Goal: Communication & Community: Answer question/provide support

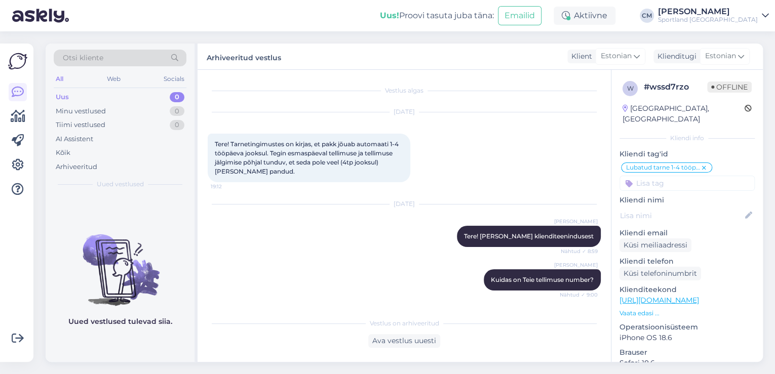
scroll to position [234, 0]
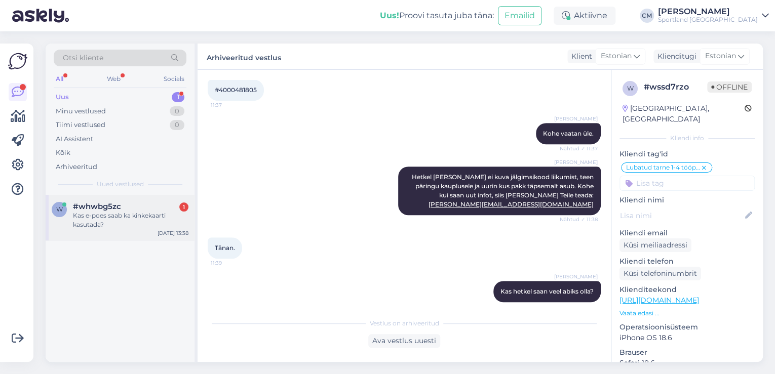
click at [122, 219] on div "Kas e-poes saab ka kinkekaarti kasutada?" at bounding box center [131, 220] width 116 height 18
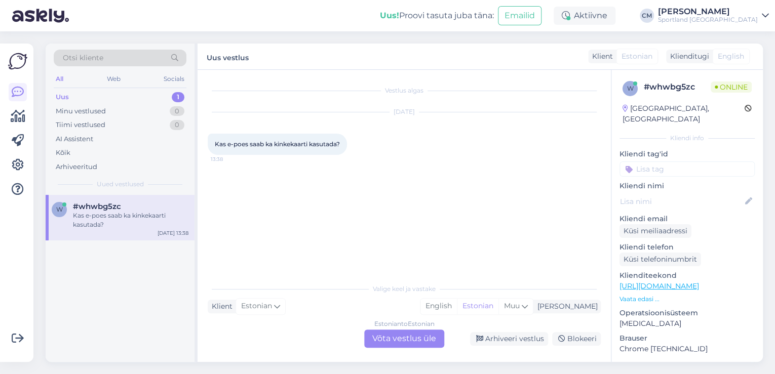
click at [410, 344] on div "Estonian to Estonian Võta vestlus üle" at bounding box center [404, 339] width 80 height 18
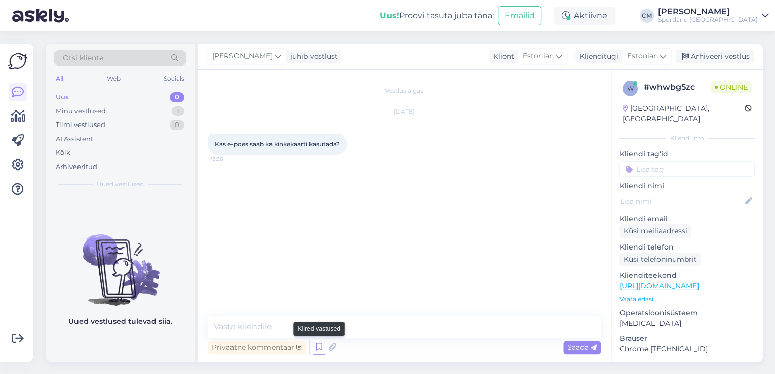
click at [317, 350] on icon at bounding box center [319, 347] width 12 height 15
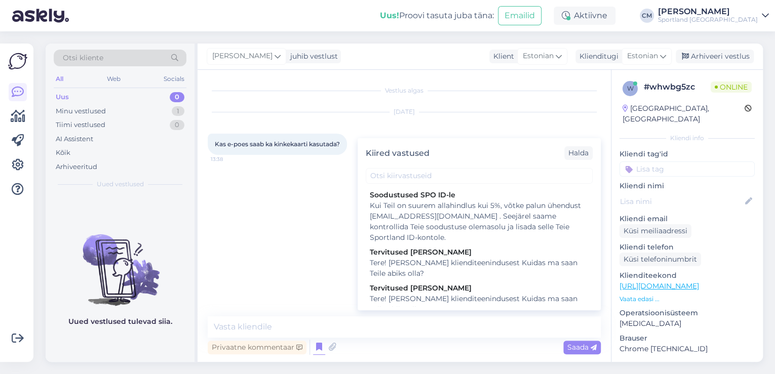
click at [488, 304] on div "Tere! [PERSON_NAME] klienditeenindusest Kuidas ma saan Teile abiks olla?" at bounding box center [479, 304] width 219 height 21
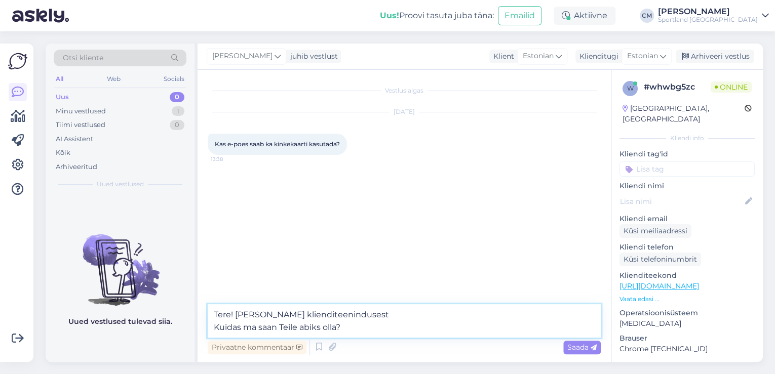
drag, startPoint x: 371, startPoint y: 332, endPoint x: 197, endPoint y: 334, distance: 174.3
click at [197, 334] on div "Otsi kliente All Web Socials Uus 0 Minu vestlused 1 Tiimi vestlused 0 AI Assist…" at bounding box center [404, 203] width 717 height 319
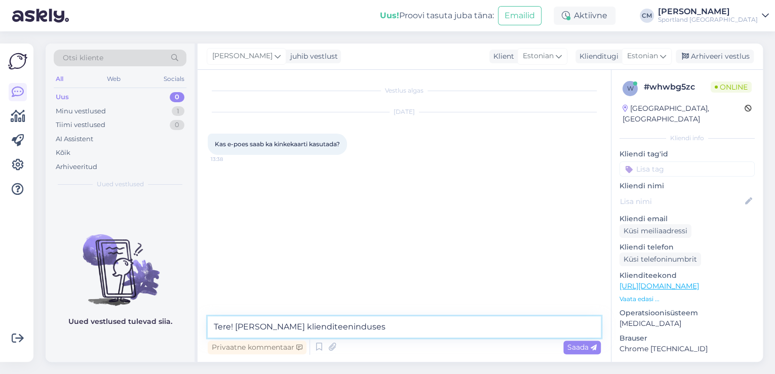
type textarea "Tere! [PERSON_NAME] klienditeenindusest"
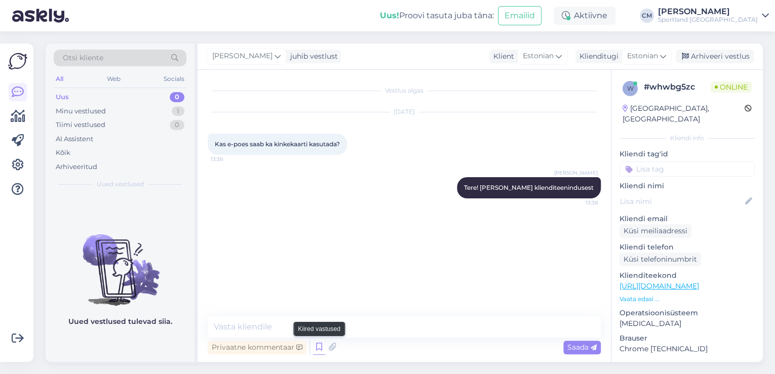
click at [314, 347] on icon at bounding box center [319, 347] width 12 height 15
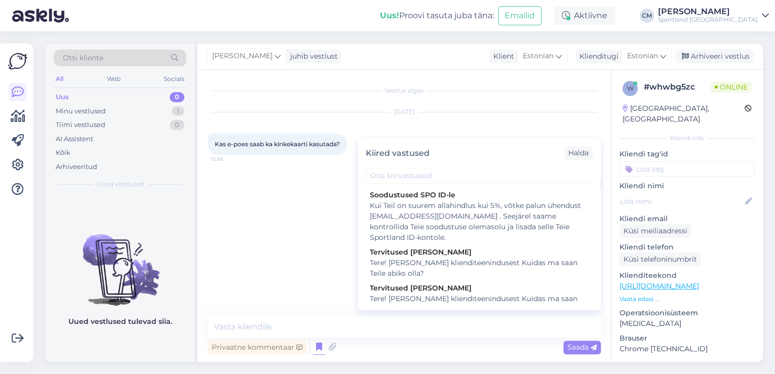
click at [464, 168] on div "Kiired vastused Halda" at bounding box center [479, 153] width 243 height 30
click at [464, 172] on input "text" at bounding box center [479, 176] width 227 height 16
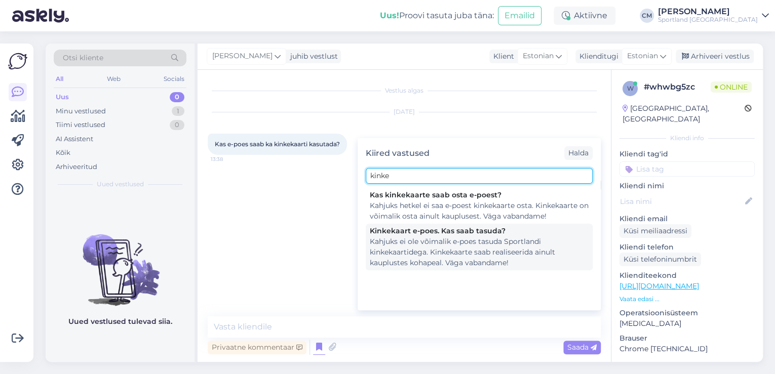
type input "kinke"
click at [473, 257] on div "Kahjuks ei ole võimalik e-poes tasuda Sportlandi kinkekaartidega. Kinkekaarte s…" at bounding box center [479, 253] width 219 height 32
type textarea "Kahjuks ei ole võimalik e-poes tasuda Sportlandi kinkekaartidega. Kinkekaarte s…"
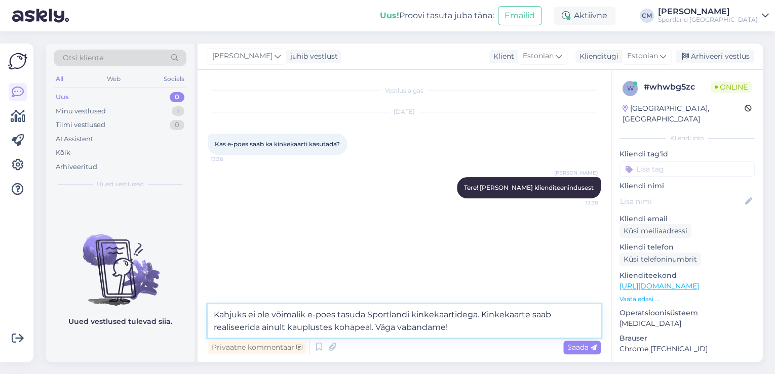
click at [463, 331] on textarea "Kahjuks ei ole võimalik e-poes tasuda Sportlandi kinkekaartidega. Kinkekaarte s…" at bounding box center [404, 321] width 393 height 33
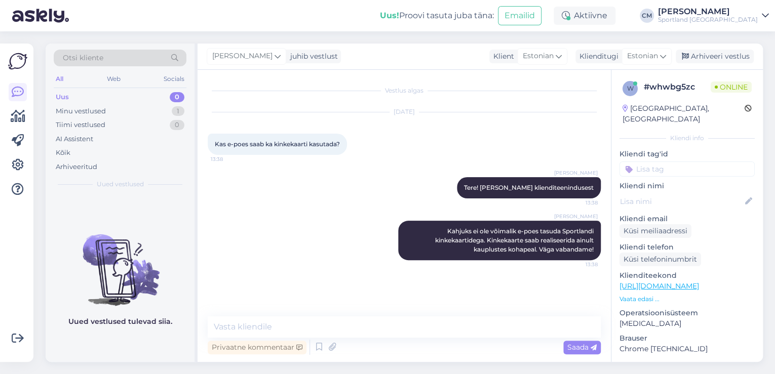
click at [653, 150] on div "Kliendi tag'id Vaba aeg Kampaania üldinfo Suusad Ratas Jooks&treening Ujumine K…" at bounding box center [687, 163] width 135 height 28
click at [653, 162] on input at bounding box center [687, 169] width 135 height 15
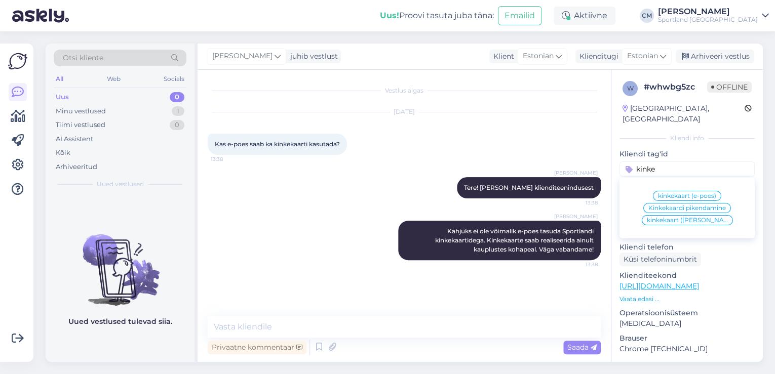
type input "kinke"
click at [693, 193] on span "kinkekaart (e-poes)" at bounding box center [687, 196] width 58 height 6
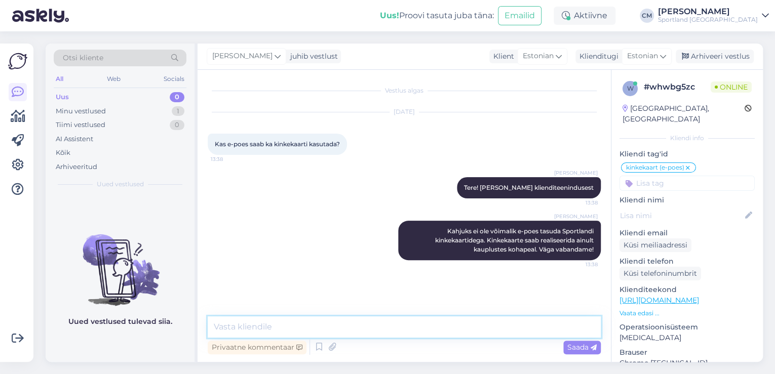
click at [469, 327] on textarea at bounding box center [404, 327] width 393 height 21
type textarea "Kas saan veel abiks olla"
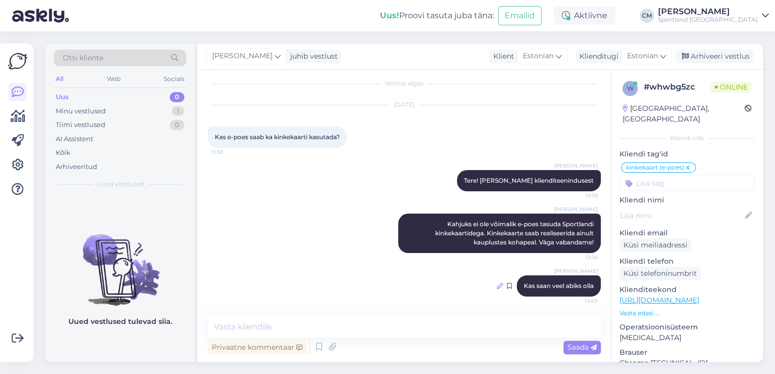
click at [497, 284] on icon at bounding box center [500, 286] width 6 height 6
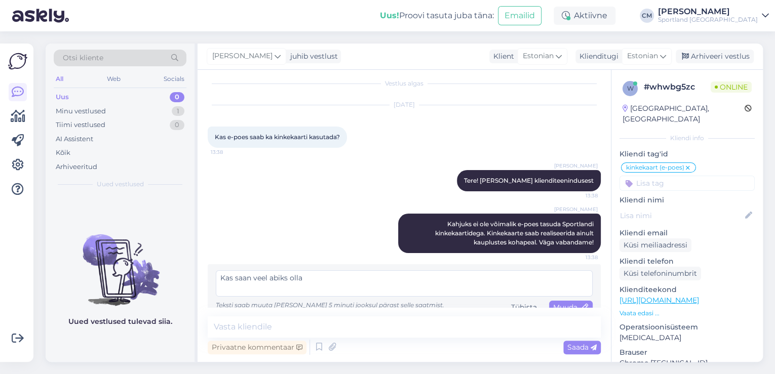
click at [489, 284] on textarea "Kas saan veel abiks olla" at bounding box center [404, 284] width 377 height 26
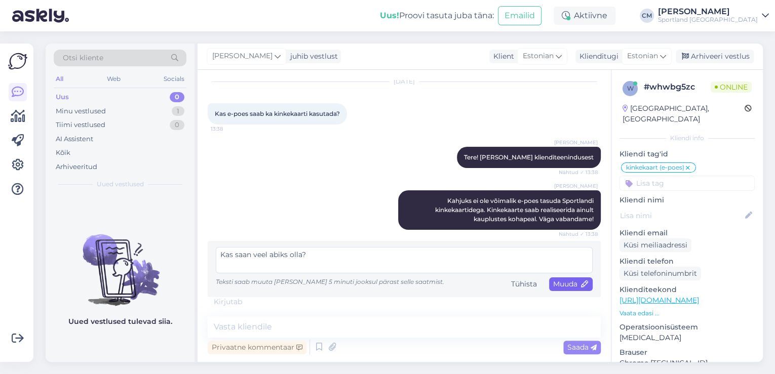
type textarea "Kas saan veel abiks olla?"
click at [562, 286] on span "Muuda" at bounding box center [570, 284] width 35 height 9
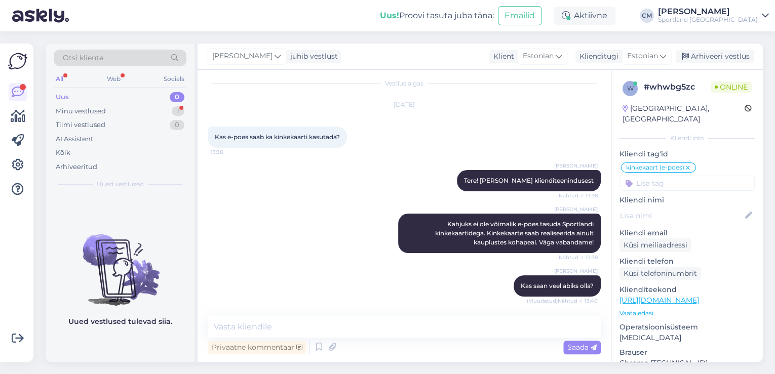
scroll to position [51, 0]
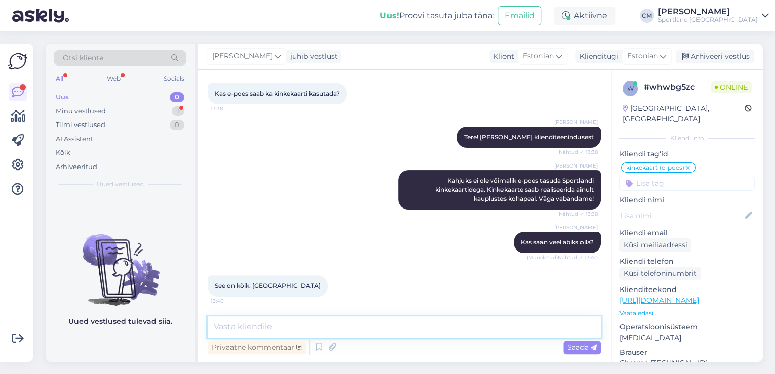
click at [552, 321] on textarea at bounding box center [404, 327] width 393 height 21
type textarea "Ilusat päeva jätku!"
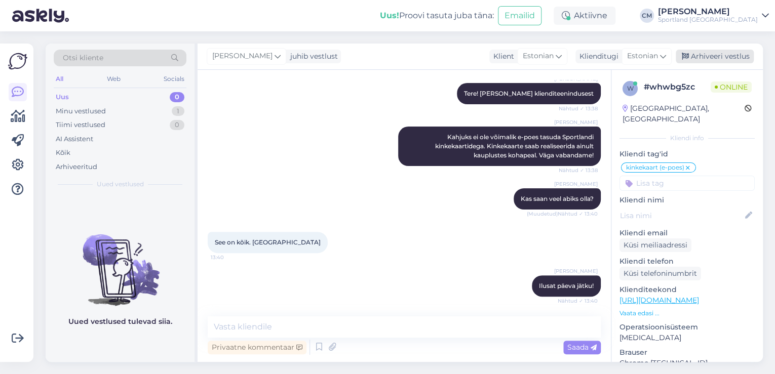
click at [712, 55] on div "Arhiveeri vestlus" at bounding box center [715, 57] width 78 height 14
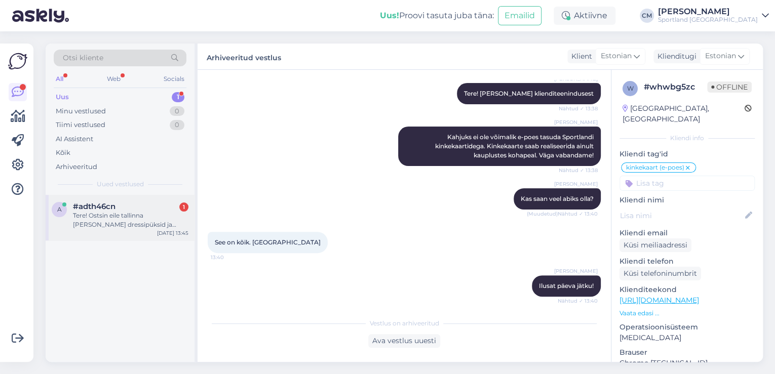
click at [113, 215] on div "Tere! Ostsin eile tallinna [PERSON_NAME] dressipüksid ja [PERSON_NAME] ei pannu…" at bounding box center [131, 220] width 116 height 18
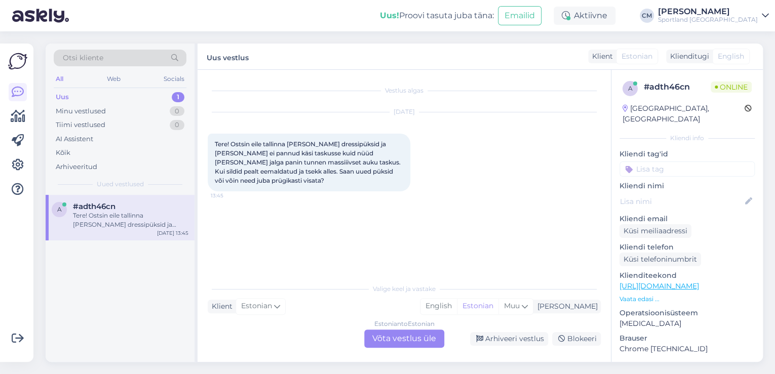
click at [422, 344] on div "Estonian to Estonian Võta vestlus üle" at bounding box center [404, 339] width 80 height 18
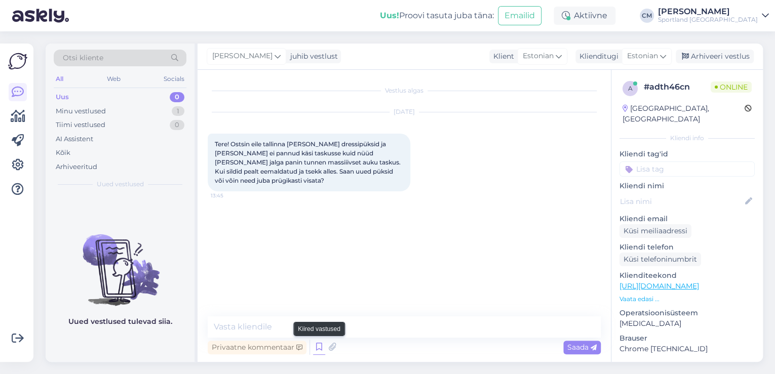
click at [322, 348] on icon at bounding box center [319, 347] width 12 height 15
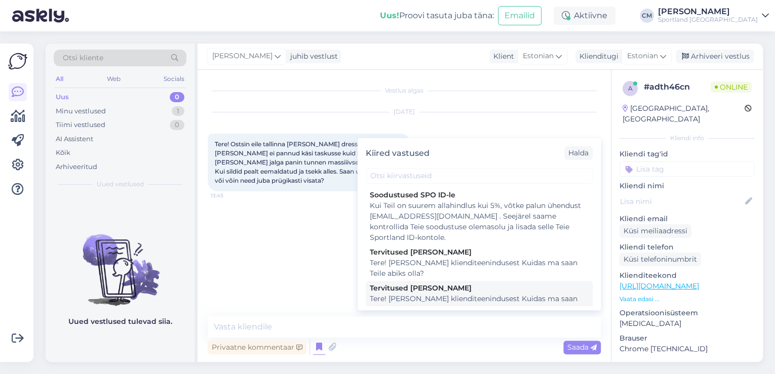
click at [432, 304] on div "Tere! [PERSON_NAME] klienditeenindusest Kuidas ma saan Teile abiks olla?" at bounding box center [479, 304] width 219 height 21
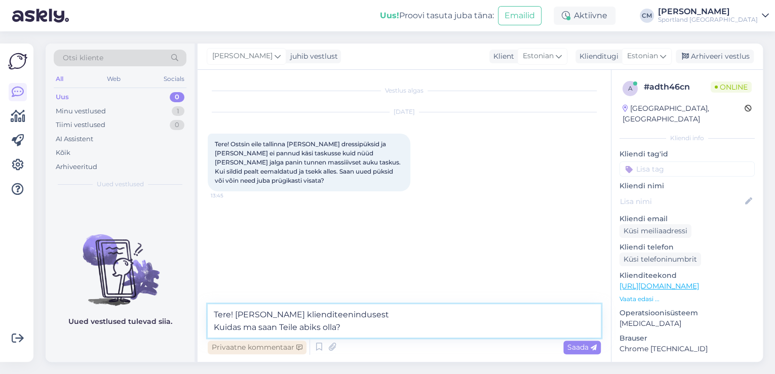
drag, startPoint x: 407, startPoint y: 333, endPoint x: 213, endPoint y: 354, distance: 195.1
click at [213, 354] on div "Tere! [PERSON_NAME] klienditeenindusest Kuidas ma saan Teile abiks olla? Privaa…" at bounding box center [404, 331] width 393 height 53
type textarea "Tere! [PERSON_NAME] klienditeenindusest"
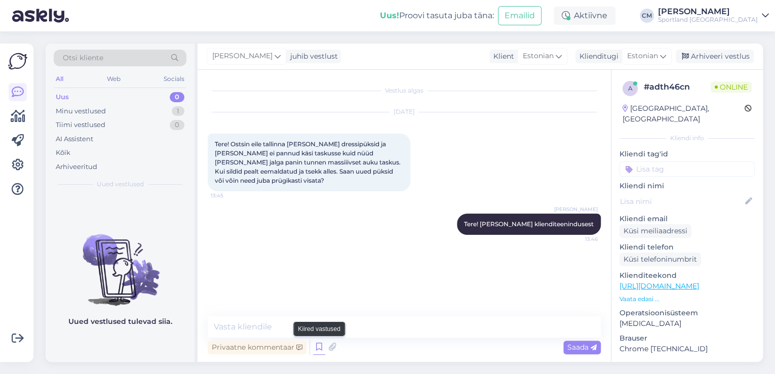
click at [316, 350] on icon at bounding box center [319, 347] width 12 height 15
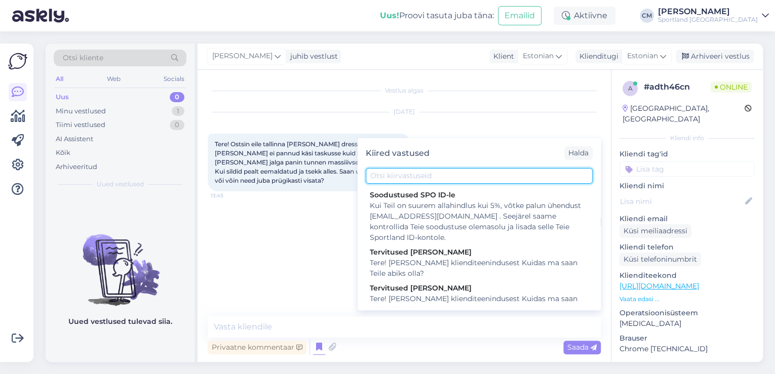
click at [410, 176] on input "text" at bounding box center [479, 176] width 227 height 16
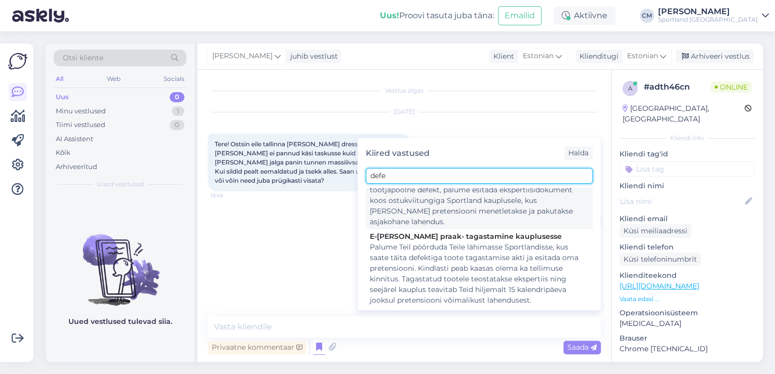
scroll to position [122, 0]
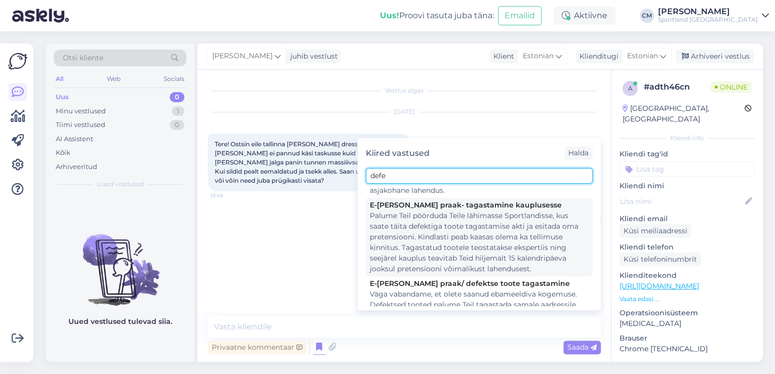
type input "defe"
click at [472, 237] on div "Palume Teil pöörduda Teile lähimasse Sportlandisse, kus saate täita defektiga t…" at bounding box center [479, 243] width 219 height 64
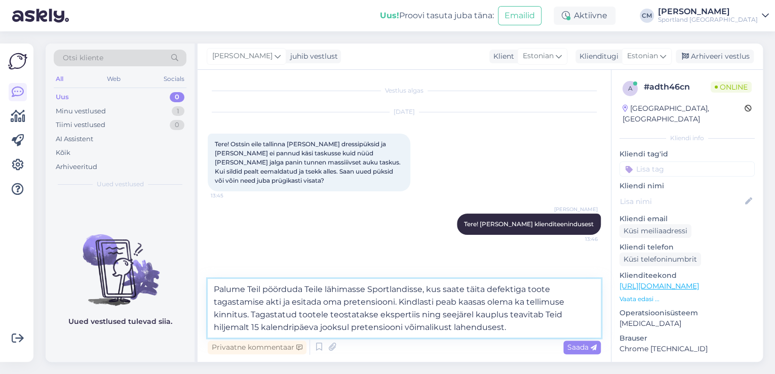
click at [528, 327] on textarea "Palume Teil pöörduda Teile lähimasse Sportlandisse, kus saate täita defektiga t…" at bounding box center [404, 308] width 393 height 59
click at [236, 314] on textarea "Palume Teil pöörduda Teile lähimasse Sportlandisse, kus saate täita defektiga t…" at bounding box center [404, 308] width 393 height 59
click at [225, 310] on textarea "Palume Teil pöörduda Teile lähimasse Sportlandisse, kus saate täita defektiga t…" at bounding box center [404, 308] width 393 height 59
click at [241, 311] on textarea "Palume Teil pöörduda Teile lähimasse Sportlandisse, kus saate täita defektiga t…" at bounding box center [404, 308] width 393 height 59
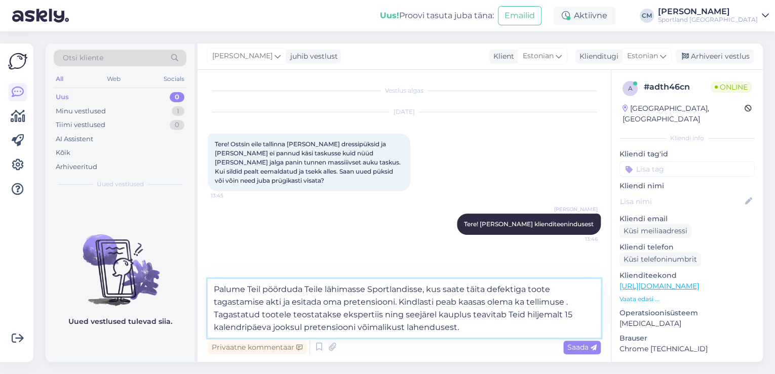
click at [566, 304] on textarea "Palume Teil pöörduda Teile lähimasse Sportlandisse, kus saate täita defektiga t…" at bounding box center [404, 308] width 393 height 59
click at [560, 304] on textarea "Palume Teil pöörduda Teile lähimasse Sportlandisse, kus saate täita defektiga t…" at bounding box center [404, 308] width 393 height 59
type textarea "Palume Teil pöörduda Teile lähimasse Sportlandisse, kus saate täita defektiga t…"
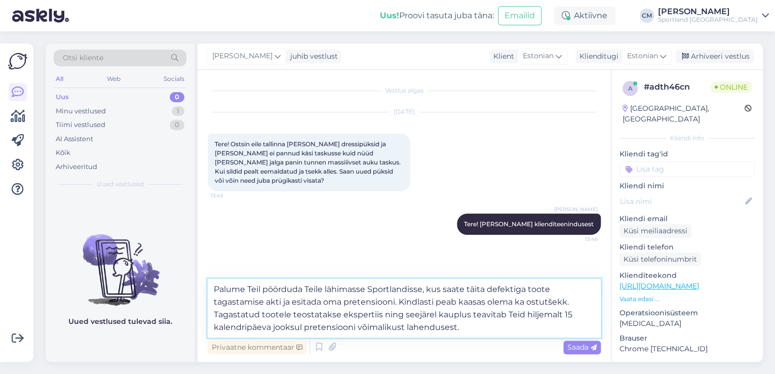
click at [487, 320] on textarea "Palume Teil pöörduda Teile lähimasse Sportlandisse, kus saate täita defektiga t…" at bounding box center [404, 308] width 393 height 59
click at [487, 324] on textarea "Palume Teil pöörduda Teile lähimasse Sportlandisse, kus saate täita defektiga t…" at bounding box center [404, 308] width 393 height 59
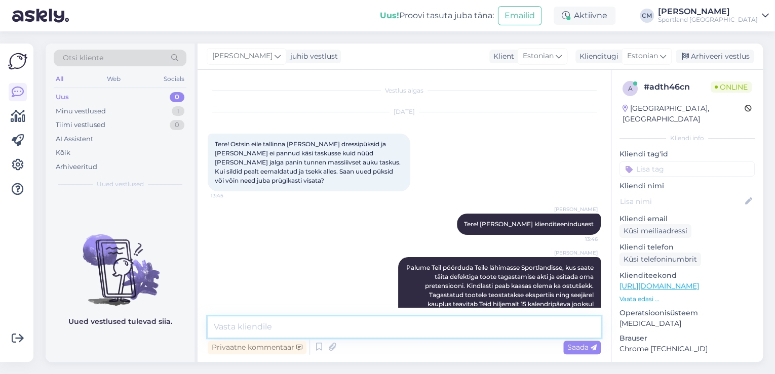
scroll to position [18, 0]
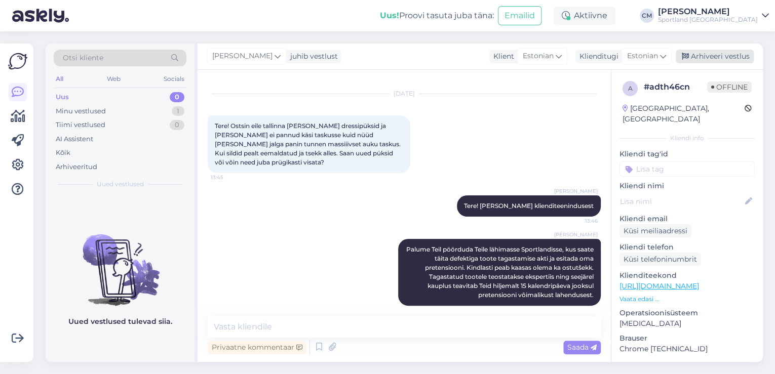
click at [736, 60] on div "Arhiveeri vestlus" at bounding box center [715, 57] width 78 height 14
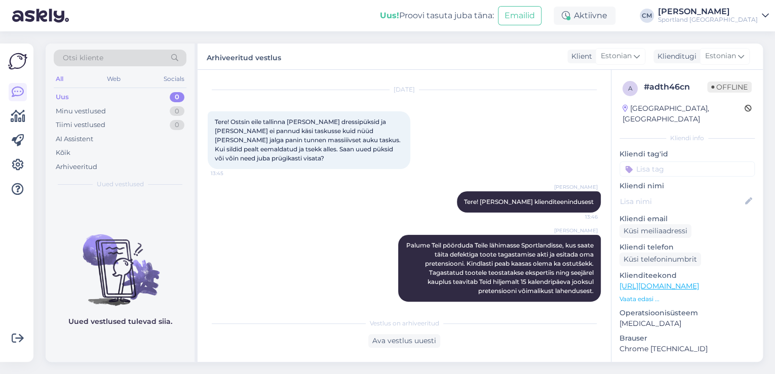
click at [682, 162] on input at bounding box center [687, 169] width 135 height 15
type input "defe"
click at [696, 182] on div "Defektiga toode" at bounding box center [687, 196] width 135 height 28
click at [697, 191] on div "Defektiga toode" at bounding box center [687, 196] width 59 height 10
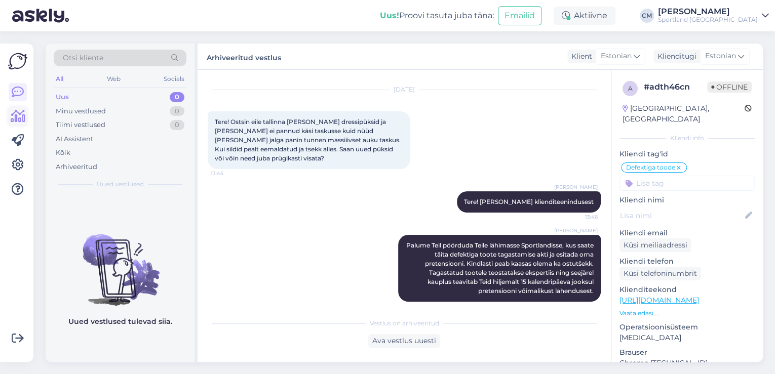
click at [11, 119] on icon at bounding box center [18, 116] width 15 height 12
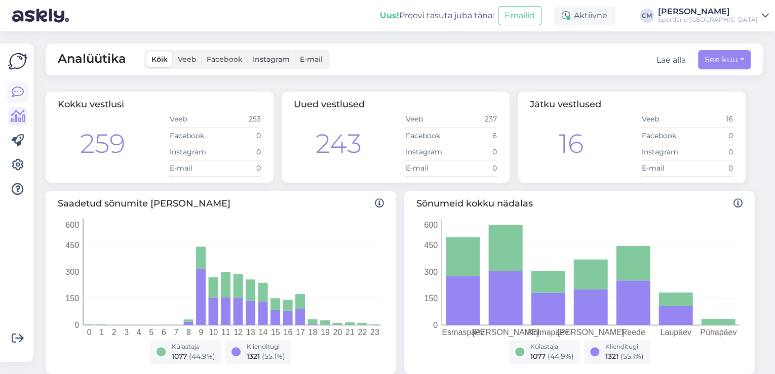
click at [18, 99] on link at bounding box center [18, 92] width 18 height 18
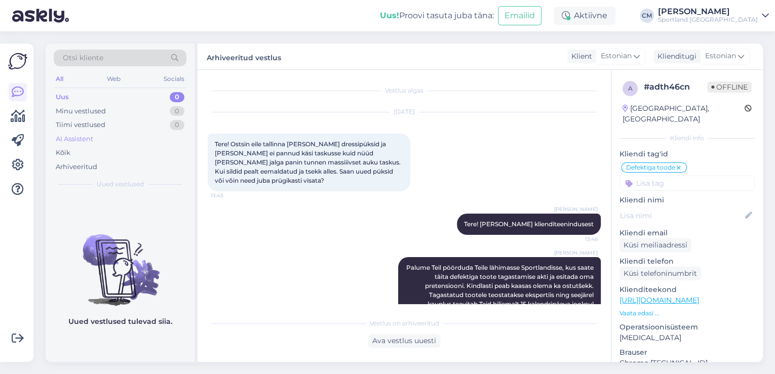
scroll to position [21, 0]
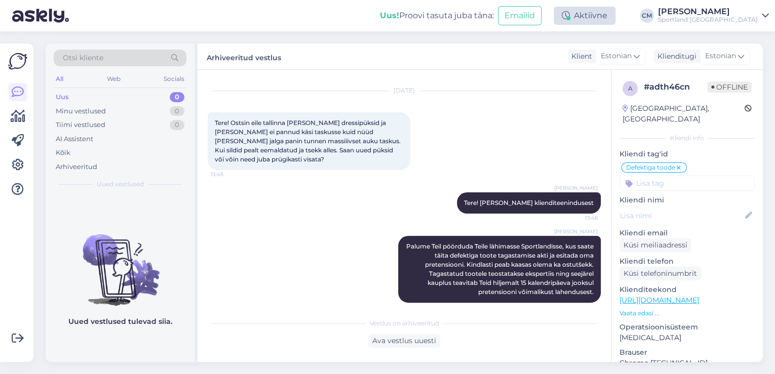
click at [616, 19] on div "Aktiivne" at bounding box center [585, 16] width 62 height 18
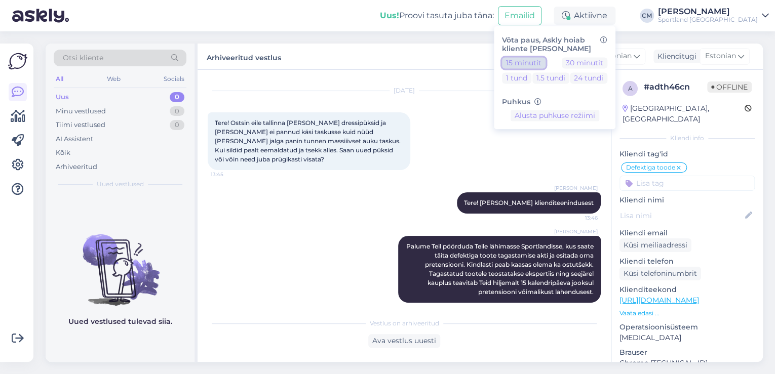
click at [546, 61] on button "15 minutit" at bounding box center [524, 62] width 44 height 11
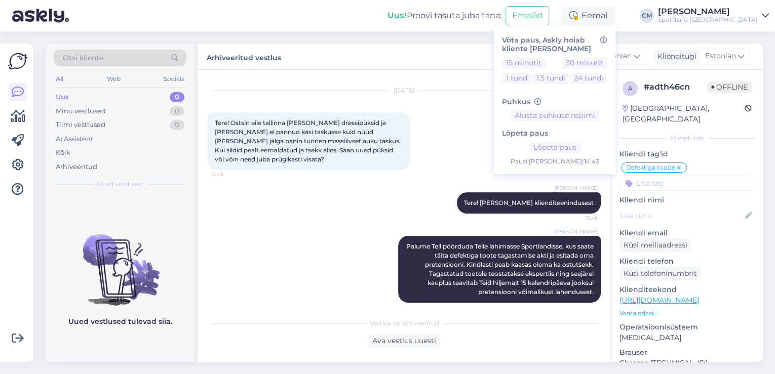
click at [746, 16] on div "Sportland [GEOGRAPHIC_DATA]" at bounding box center [708, 20] width 100 height 8
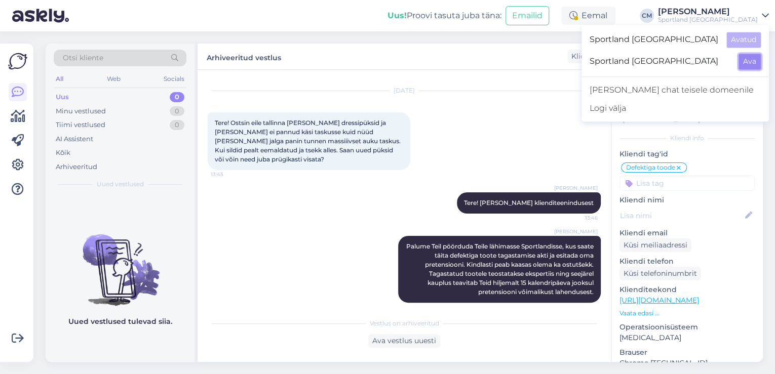
click at [742, 62] on button "Ava" at bounding box center [750, 62] width 22 height 16
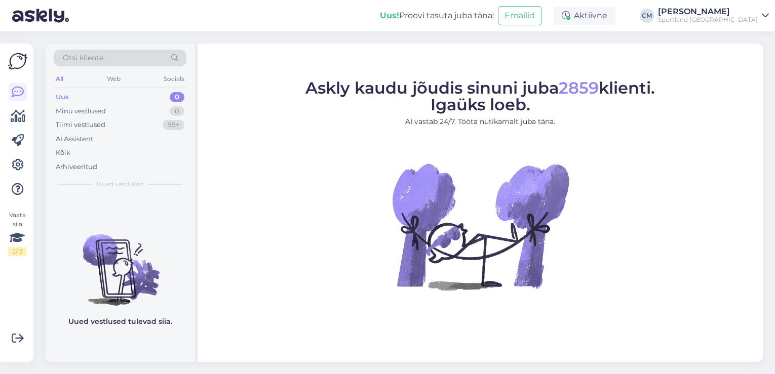
click at [570, 14] on icon at bounding box center [566, 16] width 8 height 8
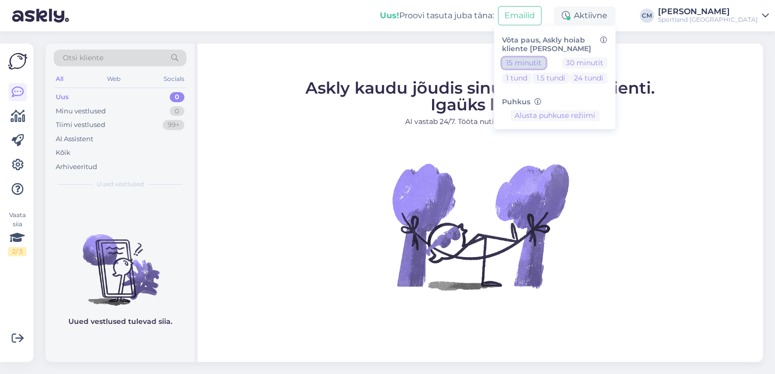
click at [539, 64] on button "15 minutit" at bounding box center [524, 62] width 44 height 11
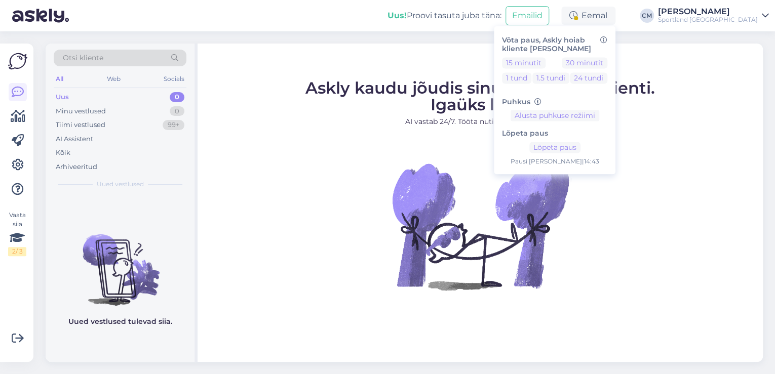
click at [479, 59] on div "Askly kaudu jõudis sinuni juba 2859 klienti. Igaüks loeb. AI vastab 24/7. Tööta…" at bounding box center [480, 203] width 565 height 319
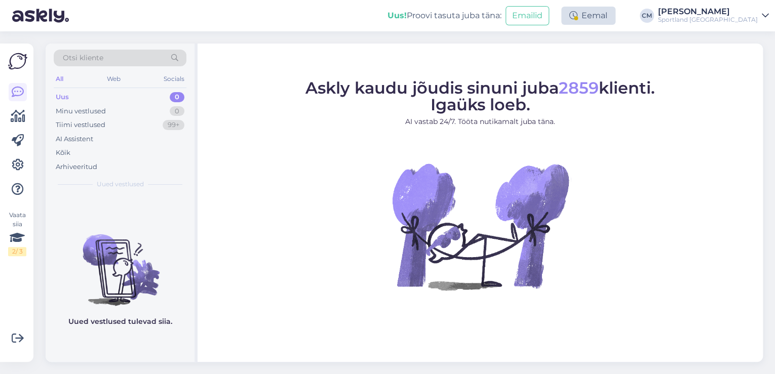
click at [616, 18] on div "Eemal" at bounding box center [588, 16] width 54 height 18
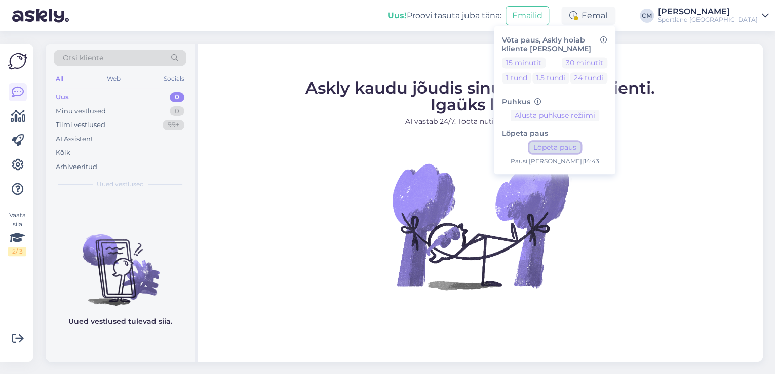
click at [581, 150] on button "Lõpeta paus" at bounding box center [554, 147] width 51 height 11
click at [739, 10] on div "[PERSON_NAME]" at bounding box center [708, 12] width 100 height 8
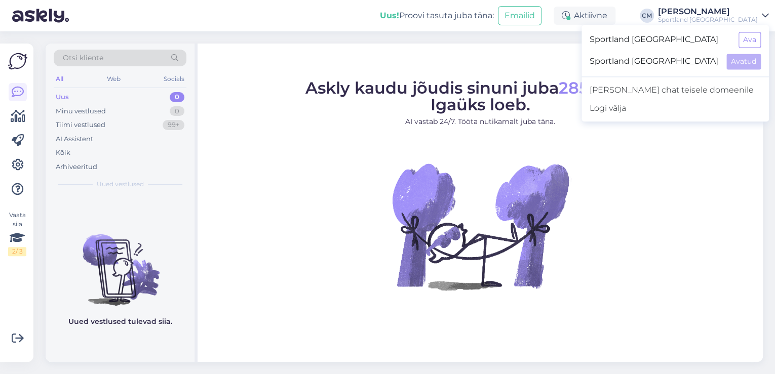
click at [754, 49] on div "Sportland [GEOGRAPHIC_DATA] Ava" at bounding box center [675, 40] width 187 height 22
click at [752, 45] on button "Ava" at bounding box center [750, 40] width 22 height 16
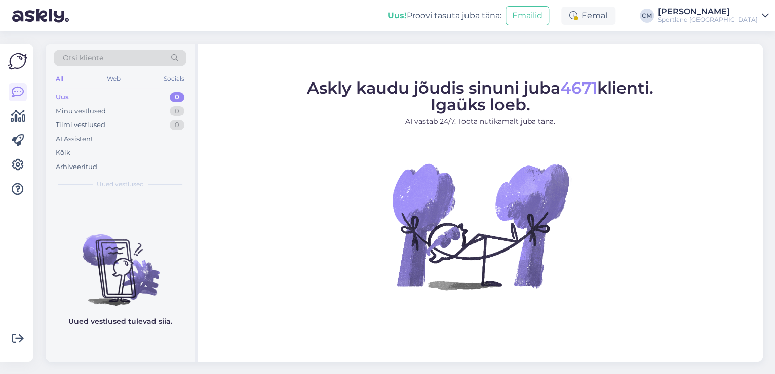
drag, startPoint x: 618, startPoint y: 30, endPoint x: 623, endPoint y: 14, distance: 17.0
click at [618, 29] on div "Uus! Proovi tasuta [PERSON_NAME]: Emailid Eemal [PERSON_NAME] Sportland [GEOGRA…" at bounding box center [387, 15] width 775 height 31
click at [616, 13] on div "Eemal" at bounding box center [588, 16] width 54 height 18
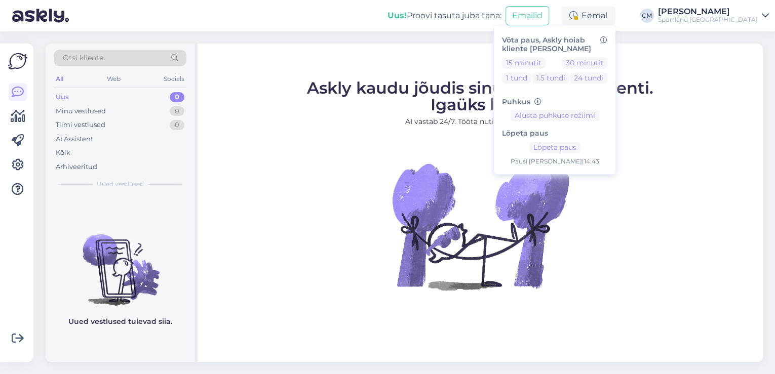
click at [595, 139] on div "Lõpeta paus Lõpeta paus Pausi [PERSON_NAME] | 14:43" at bounding box center [554, 144] width 105 height 45
click at [581, 147] on button "Lõpeta paus" at bounding box center [554, 147] width 51 height 11
click at [283, 135] on figure "Askly kaudu jõudis sinuni juba 4671 klienti. Igaüks loeb. AI vastab 24/7. Tööta…" at bounding box center [480, 199] width 547 height 238
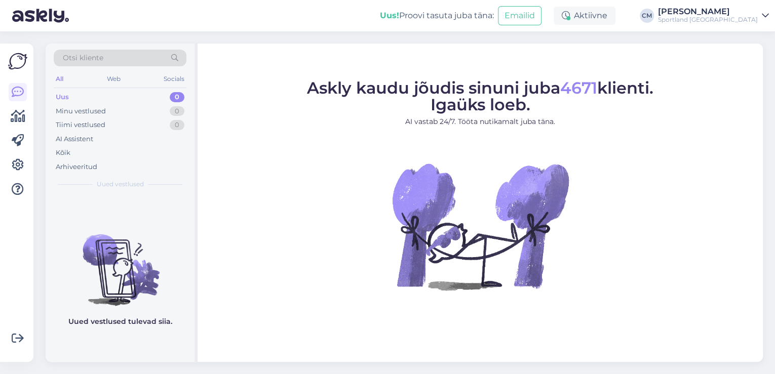
click at [8, 113] on div "Võimalused Veendu, et Askly loob sulle väärtust. Sulge Ühenda FB ja IG sõnumid …" at bounding box center [16, 203] width 33 height 319
click at [9, 113] on link at bounding box center [18, 116] width 18 height 18
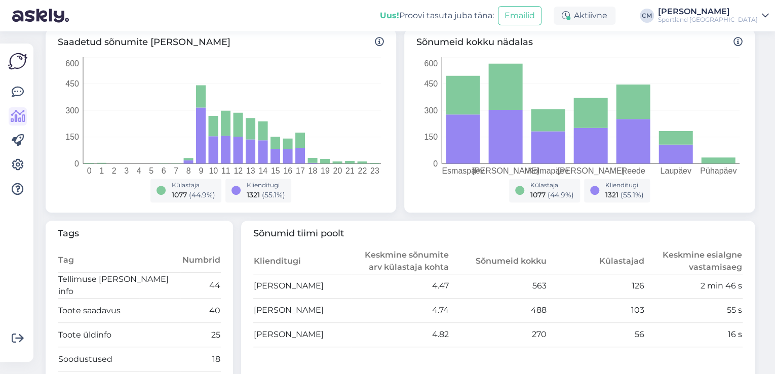
scroll to position [284, 0]
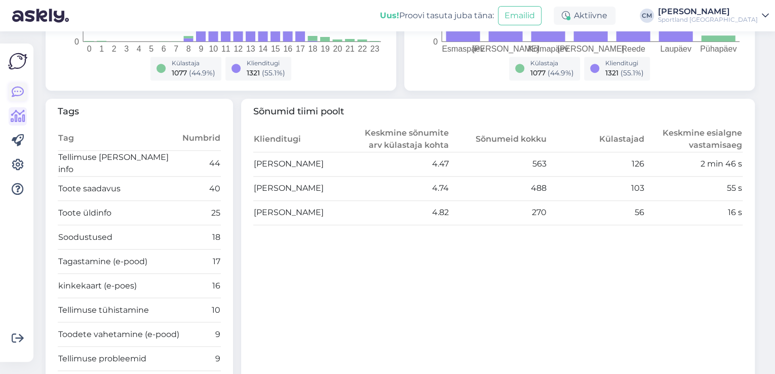
click at [13, 91] on icon at bounding box center [18, 92] width 12 height 12
